Goal: Task Accomplishment & Management: Manage account settings

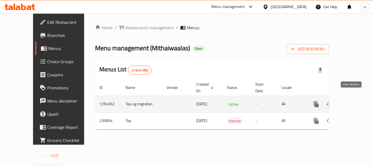
click at [355, 98] on link "enhanced table" at bounding box center [355, 104] width 13 height 13
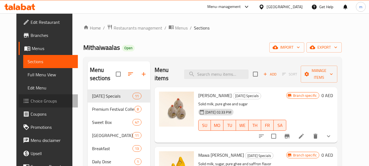
click at [34, 103] on span "Choice Groups" at bounding box center [52, 101] width 43 height 7
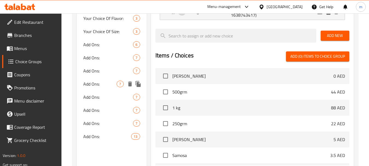
scroll to position [191, 0]
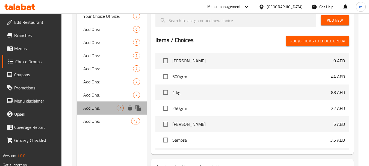
click at [108, 109] on span "Add Ons:" at bounding box center [99, 108] width 33 height 7
type input "Add Ons:"
type input "الإضافات:"
type input "0"
type input "7"
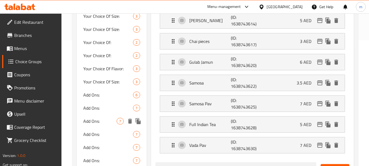
scroll to position [137, 0]
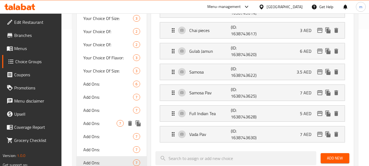
click at [101, 124] on span "Add Ons:" at bounding box center [99, 123] width 33 height 7
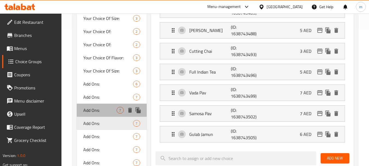
click at [102, 114] on div "Add Ons: 7" at bounding box center [112, 110] width 70 height 13
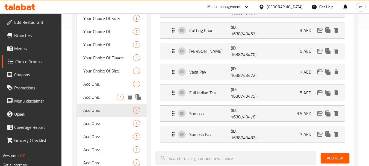
click at [94, 98] on span "Add Ons:" at bounding box center [99, 97] width 33 height 7
